Goal: Information Seeking & Learning: Learn about a topic

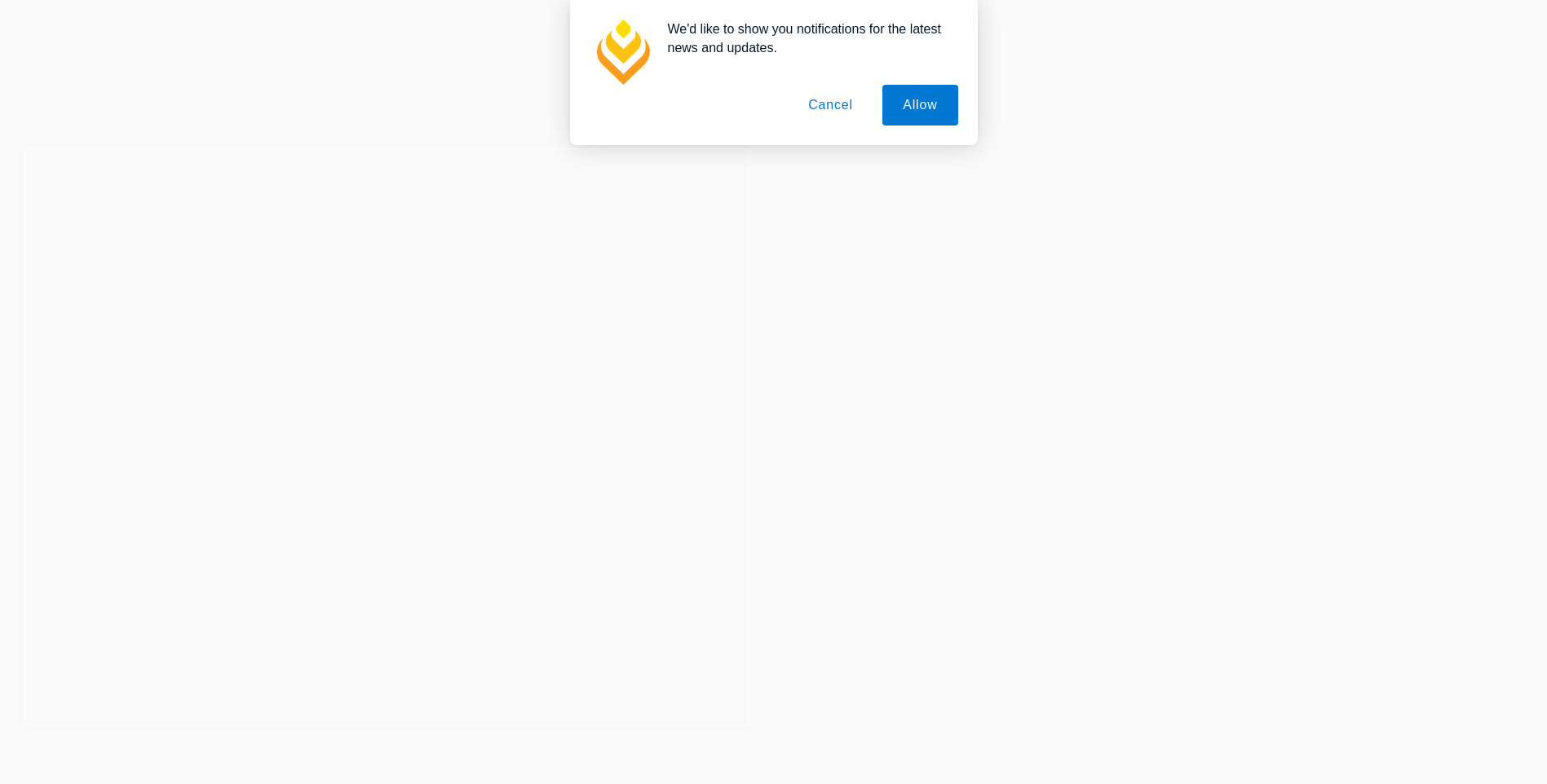
click at [830, 112] on button "Cancel" at bounding box center [830, 105] width 86 height 41
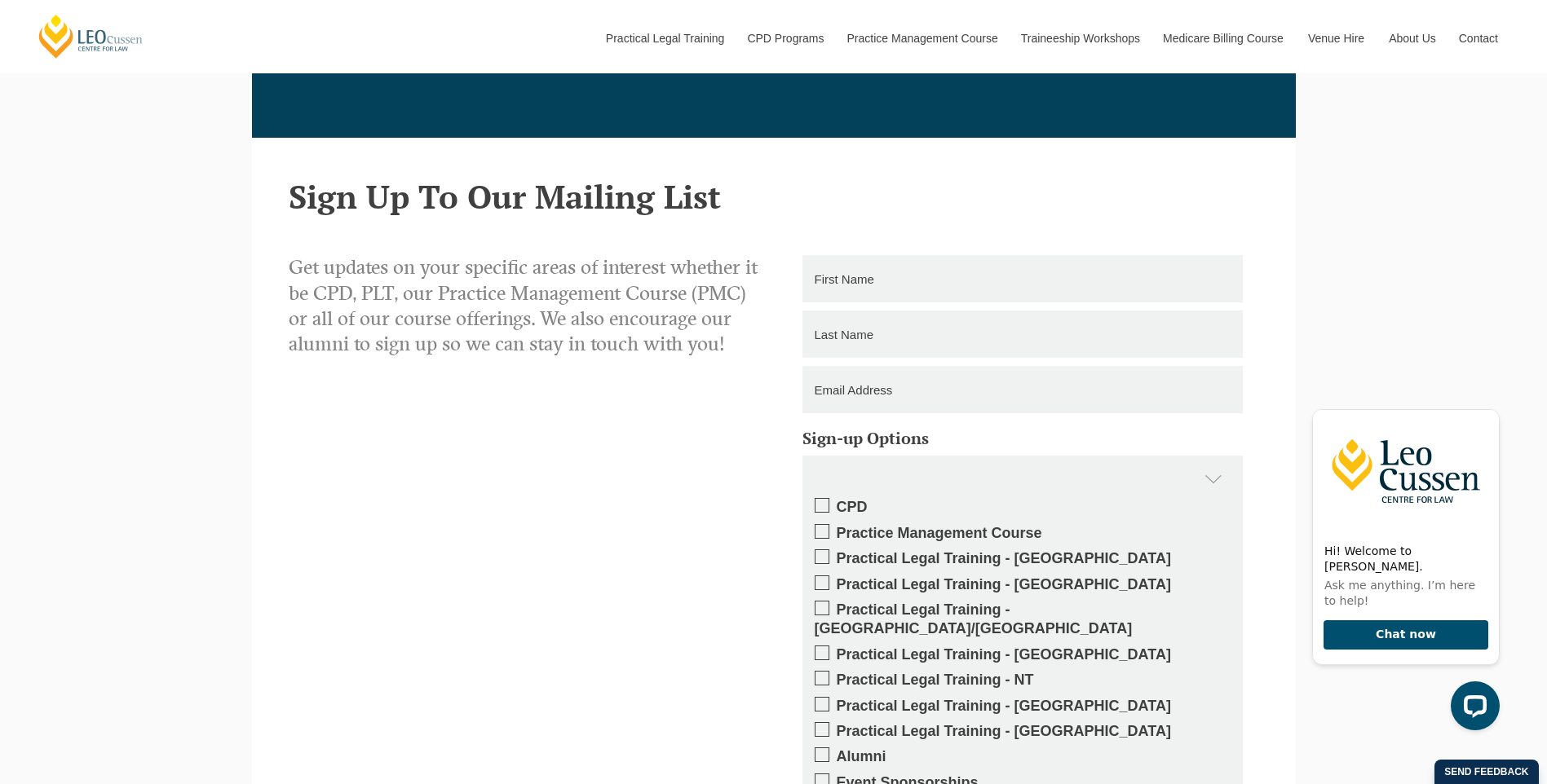
scroll to position [2783, 0]
